Goal: Information Seeking & Learning: Learn about a topic

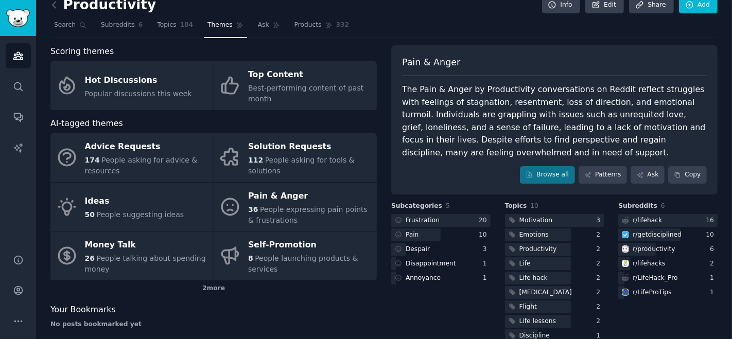
scroll to position [633, 0]
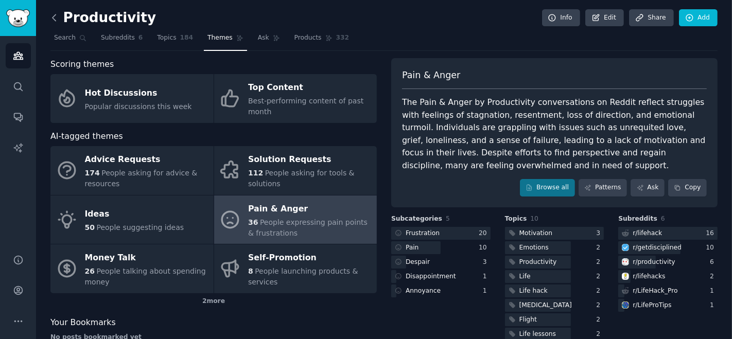
click at [54, 16] on icon at bounding box center [54, 17] width 11 height 11
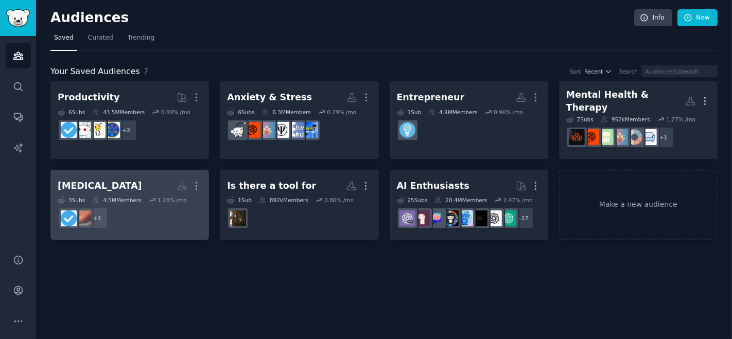
click at [120, 182] on div "Self-Improvement" at bounding box center [100, 186] width 84 height 13
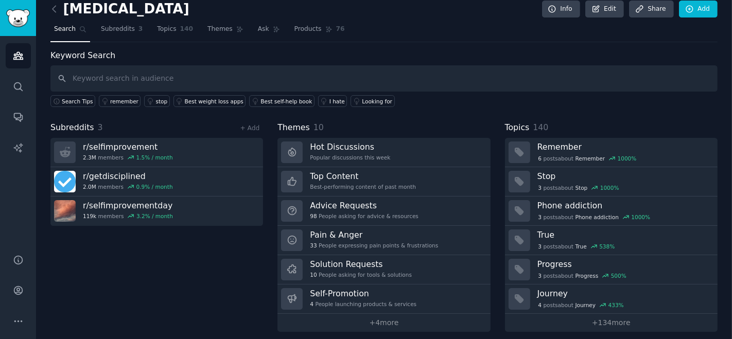
scroll to position [13, 0]
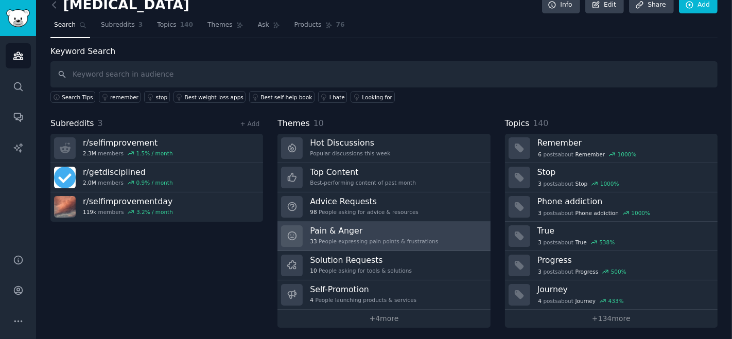
click at [333, 239] on div "33 People expressing pain points & frustrations" at bounding box center [374, 241] width 128 height 7
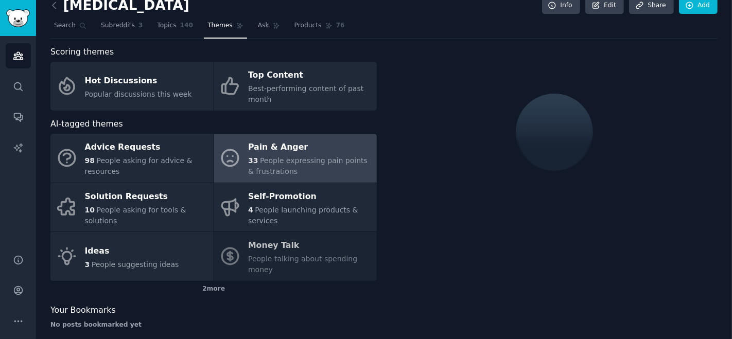
scroll to position [13, 0]
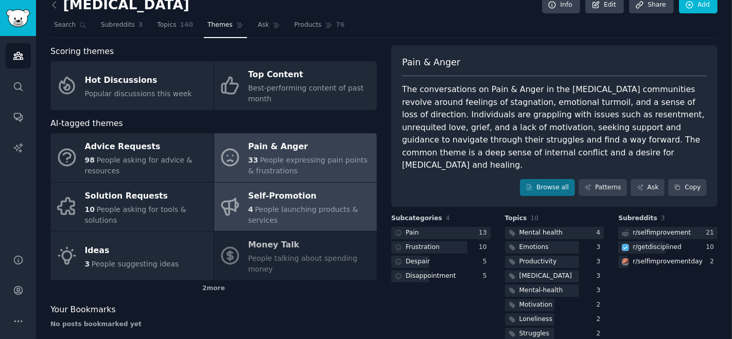
click at [313, 215] on div "4 People launching products & services" at bounding box center [309, 215] width 123 height 22
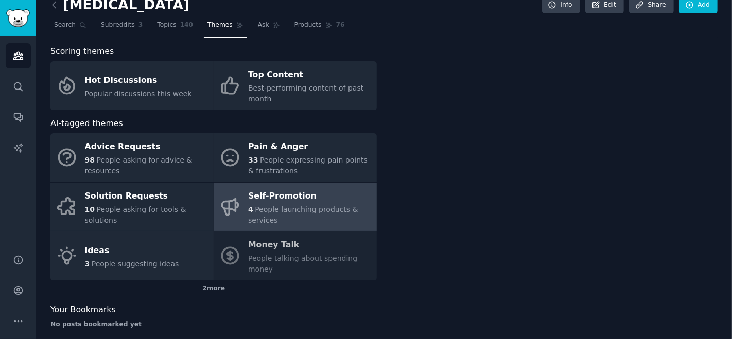
scroll to position [12, 0]
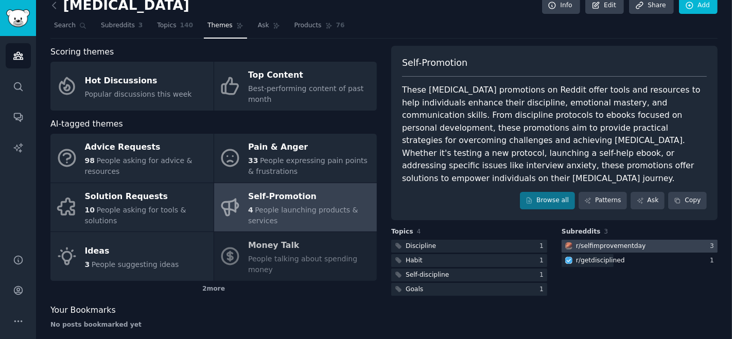
click at [596, 242] on div "r/ selfimprovementday" at bounding box center [611, 246] width 70 height 9
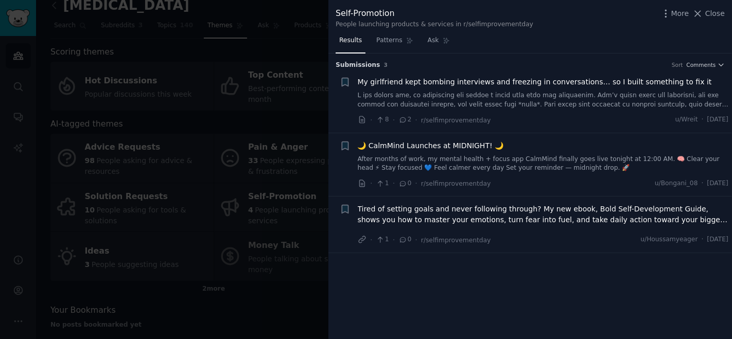
click at [486, 168] on link "After months of work, my mental health + focus app CalmMind finally goes live t…" at bounding box center [543, 164] width 371 height 18
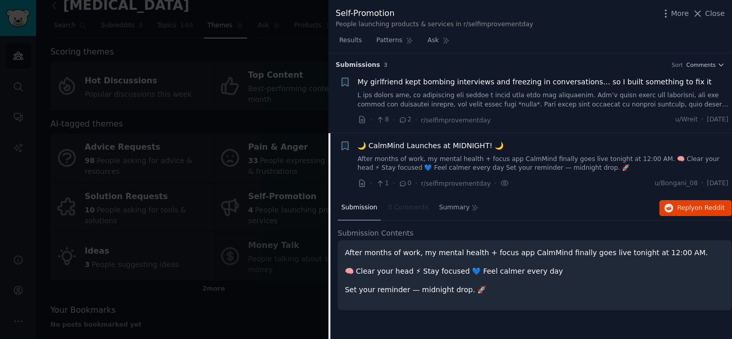
scroll to position [67, 0]
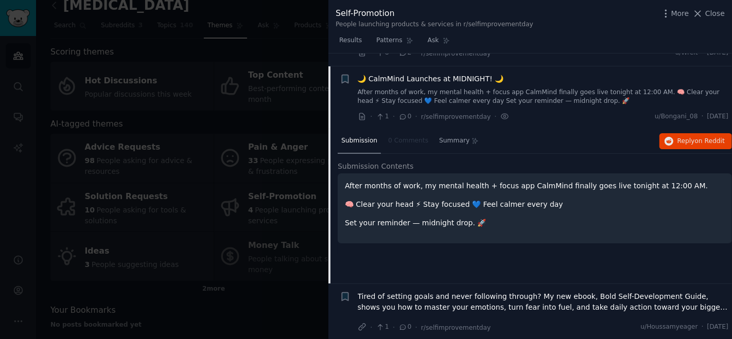
click at [284, 221] on div at bounding box center [366, 169] width 732 height 339
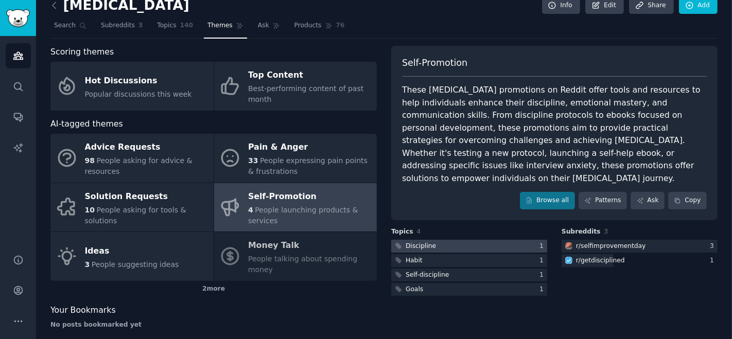
click at [487, 240] on div at bounding box center [469, 246] width 156 height 13
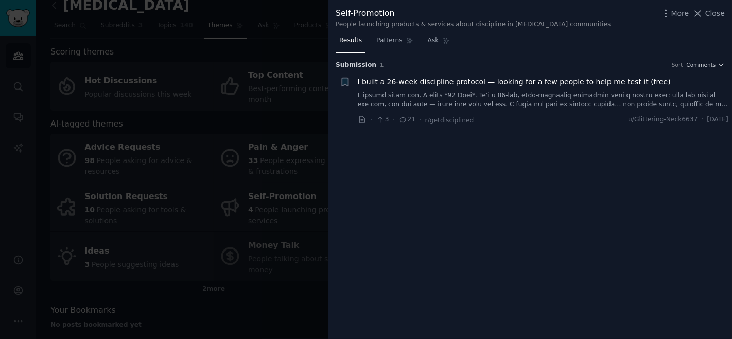
click at [490, 95] on link at bounding box center [543, 100] width 371 height 18
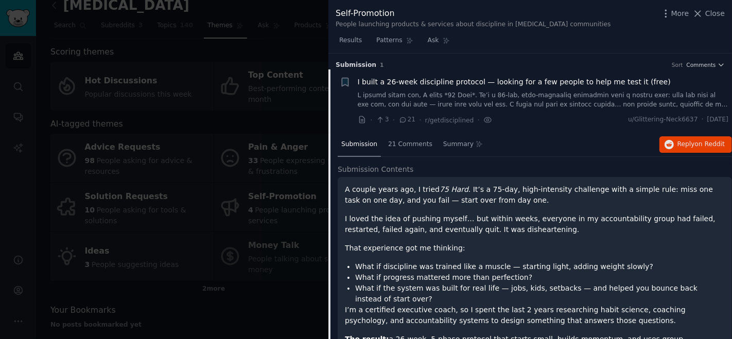
click at [294, 242] on div at bounding box center [366, 169] width 732 height 339
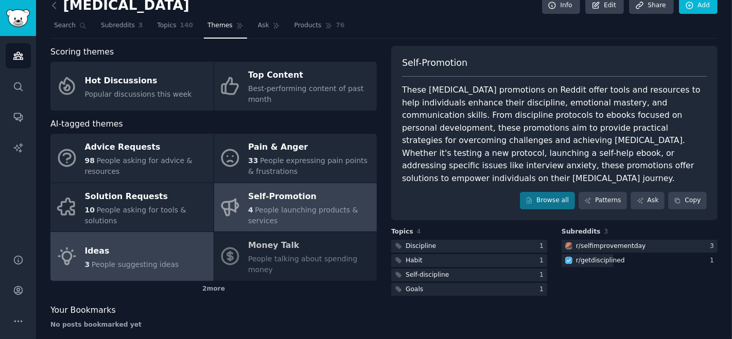
click at [153, 260] on span "People suggesting ideas" at bounding box center [135, 264] width 87 height 8
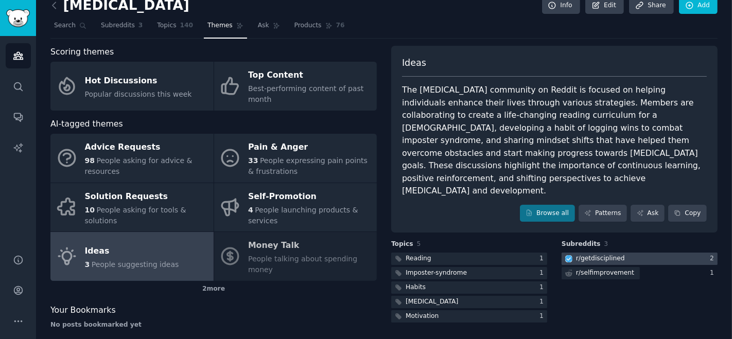
click at [581, 254] on div "r/ getdisciplined" at bounding box center [600, 258] width 49 height 9
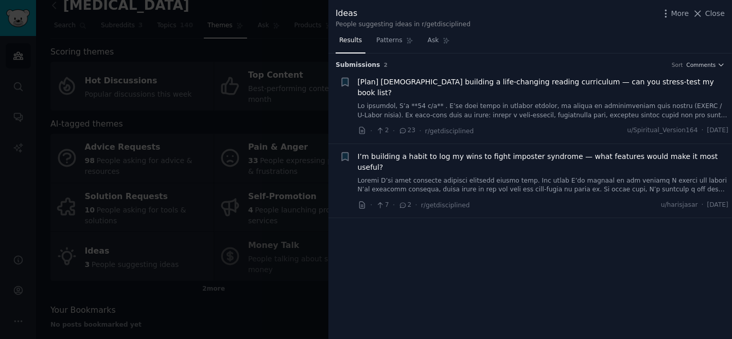
click at [234, 167] on div at bounding box center [366, 169] width 732 height 339
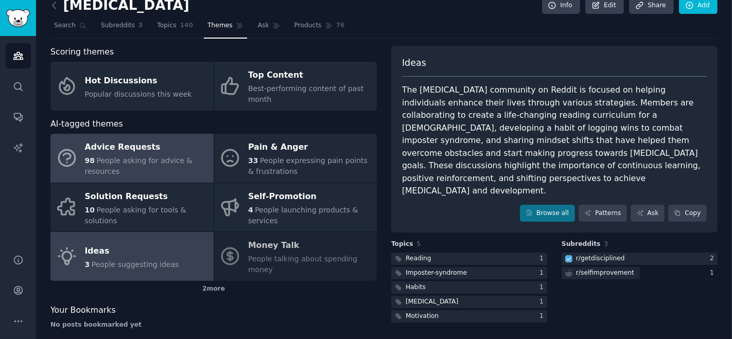
click at [136, 167] on div "98 People asking for advice & resources" at bounding box center [146, 166] width 123 height 22
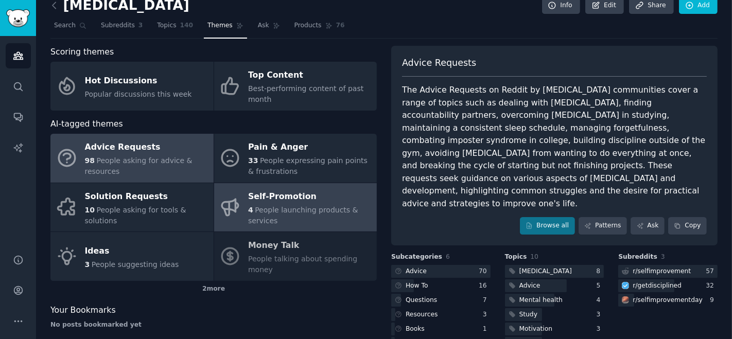
click at [276, 196] on div "Self-Promotion" at bounding box center [309, 196] width 123 height 16
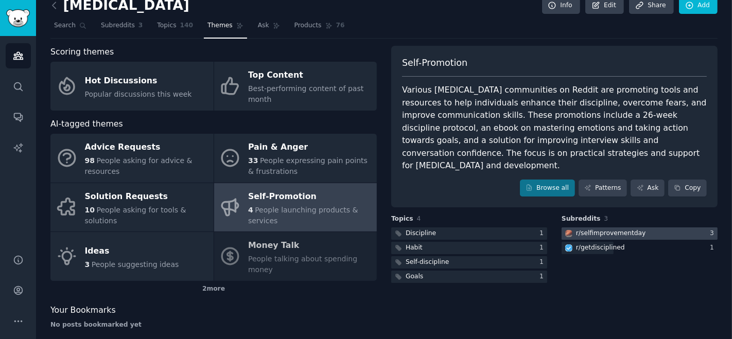
click at [617, 229] on div "r/ selfimprovementday" at bounding box center [611, 233] width 70 height 9
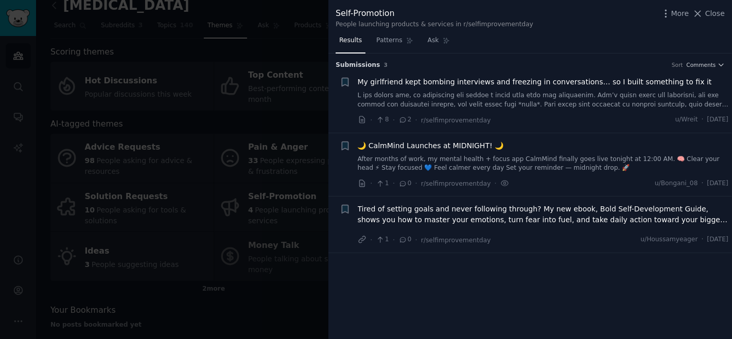
click at [441, 141] on span "🌙 CalmMind Launches at MIDNIGHT! 🌙" at bounding box center [431, 145] width 146 height 11
click at [455, 210] on span "Tired of setting goals and never following through? My new ebook, Bold Self-Dev…" at bounding box center [543, 215] width 371 height 22
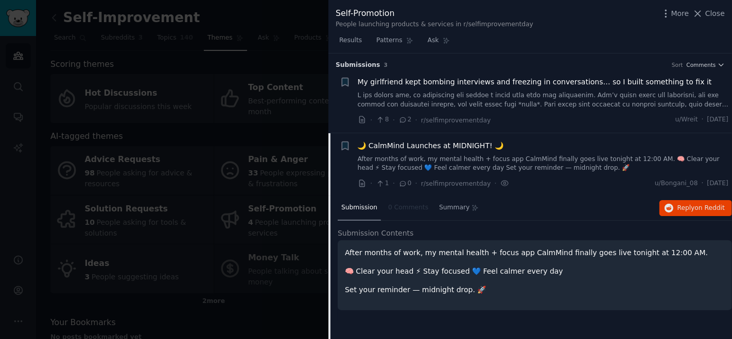
scroll to position [33, 0]
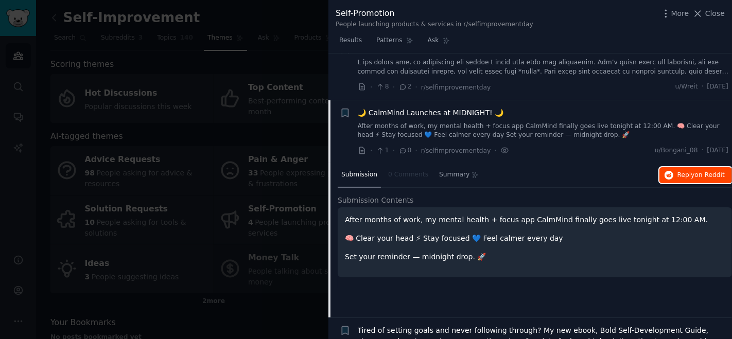
click at [669, 171] on icon "button" at bounding box center [668, 175] width 9 height 9
